Goal: Task Accomplishment & Management: Use online tool/utility

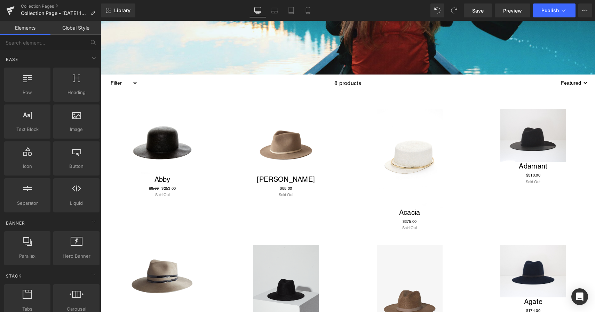
scroll to position [140, 0]
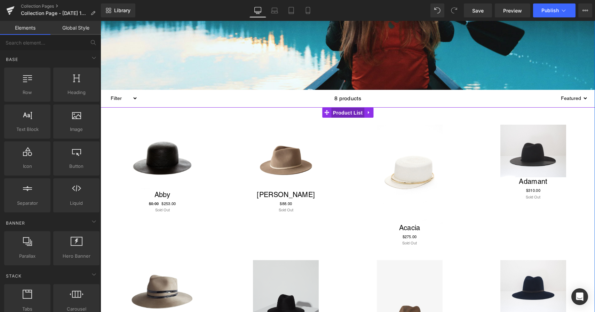
click at [348, 111] on span "Product List" at bounding box center [347, 112] width 33 height 10
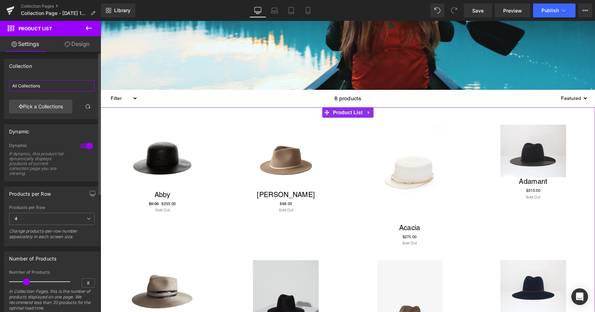
click at [55, 88] on input "All Collections" at bounding box center [52, 85] width 86 height 11
click at [51, 107] on link "Pick a Collections" at bounding box center [40, 106] width 63 height 14
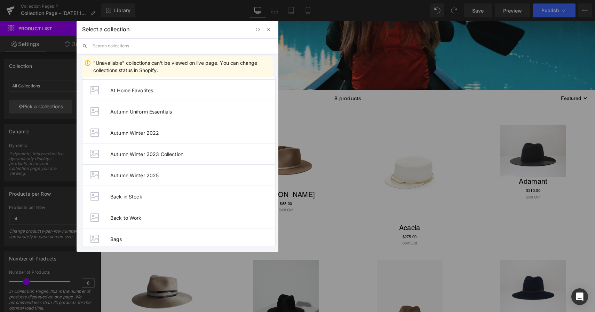
scroll to position [427, 0]
click at [119, 172] on span "Autumn Winter 2025" at bounding box center [192, 173] width 165 height 6
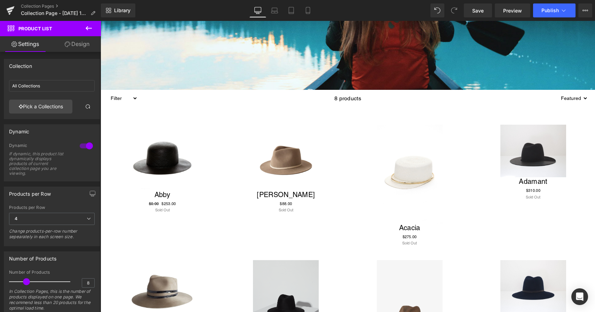
type input "Autumn Winter 2025"
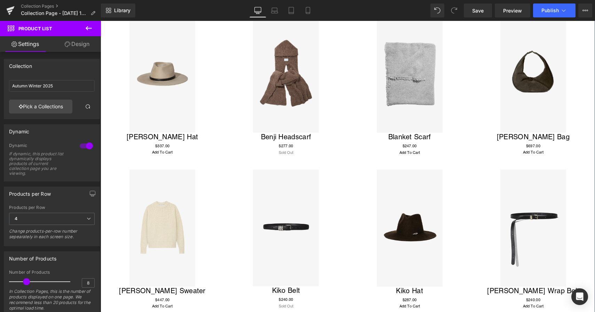
scroll to position [244, 0]
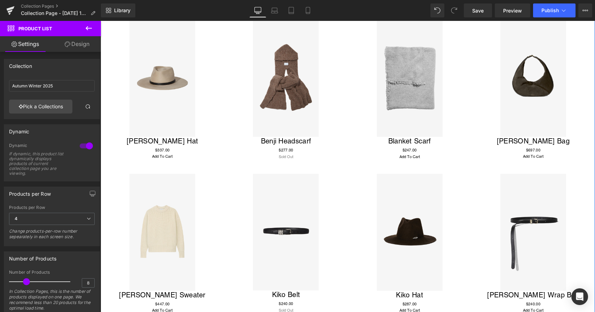
click at [236, 164] on div "Sale Off (P) Image Benji Headscarf (P) Title $0 $277.00 (P) Price Sold Out (P) …" at bounding box center [285, 90] width 123 height 154
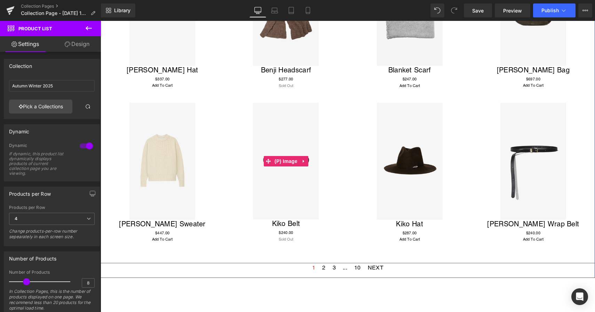
scroll to position [366, 0]
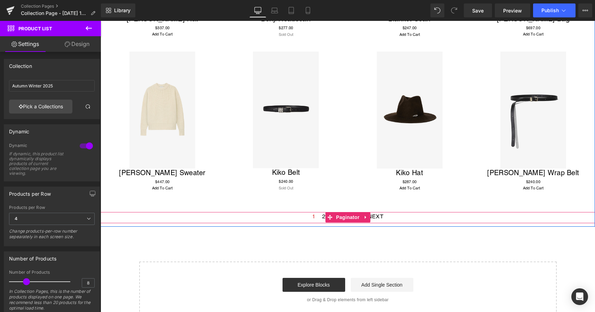
click at [324, 217] on span "2" at bounding box center [323, 216] width 3 height 9
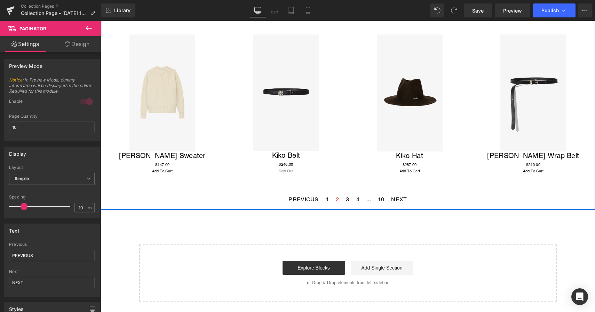
scroll to position [391, 0]
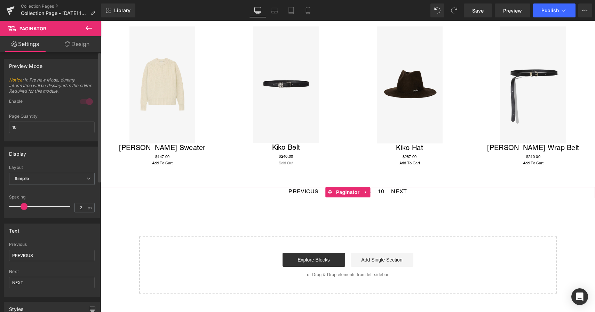
click at [14, 207] on div at bounding box center [42, 206] width 58 height 14
drag, startPoint x: 14, startPoint y: 207, endPoint x: 10, endPoint y: 207, distance: 4.2
click at [10, 207] on span at bounding box center [12, 206] width 7 height 7
type input "5"
drag, startPoint x: 10, startPoint y: 207, endPoint x: 16, endPoint y: 206, distance: 5.3
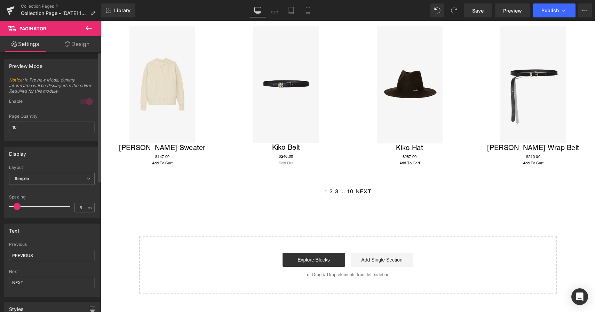
click at [16, 206] on span at bounding box center [17, 206] width 7 height 7
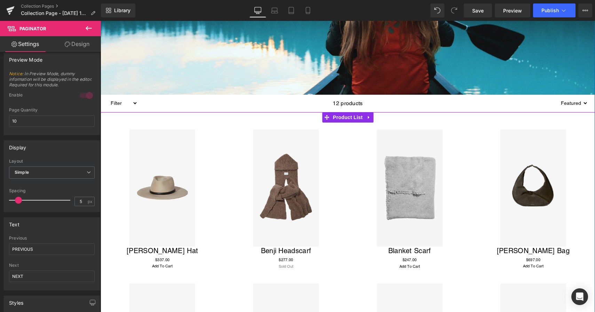
scroll to position [127, 0]
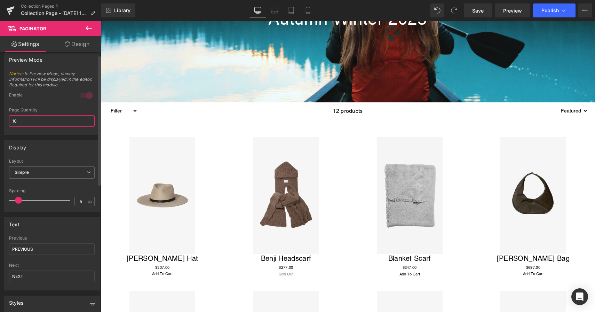
click at [32, 121] on input "10" at bounding box center [52, 120] width 86 height 11
type input "16"
click at [68, 133] on div at bounding box center [52, 132] width 86 height 5
click at [110, 130] on div "Sale Off (P) Image [PERSON_NAME] Hat (P) Title $0 $337.00 (P) Price Add To Cart…" at bounding box center [161, 206] width 123 height 153
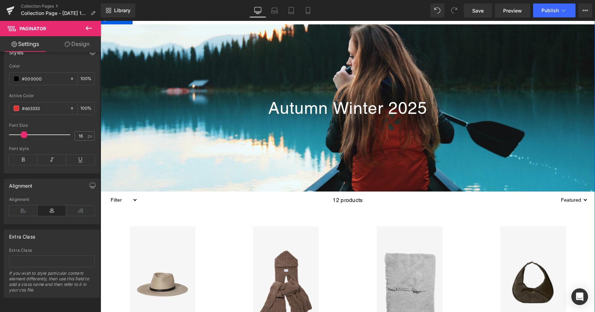
scroll to position [26, 0]
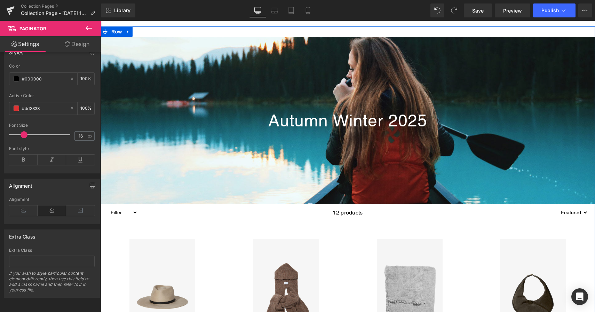
click at [225, 97] on div at bounding box center [347, 120] width 494 height 167
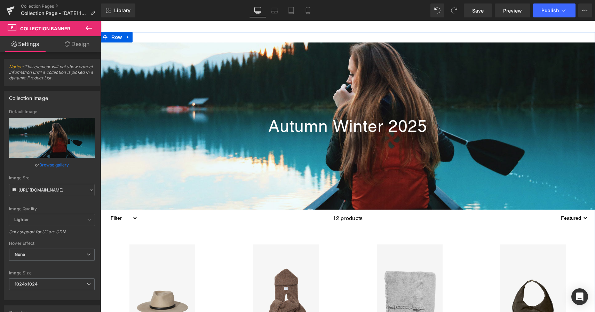
scroll to position [0, 0]
